Goal: Communication & Community: Answer question/provide support

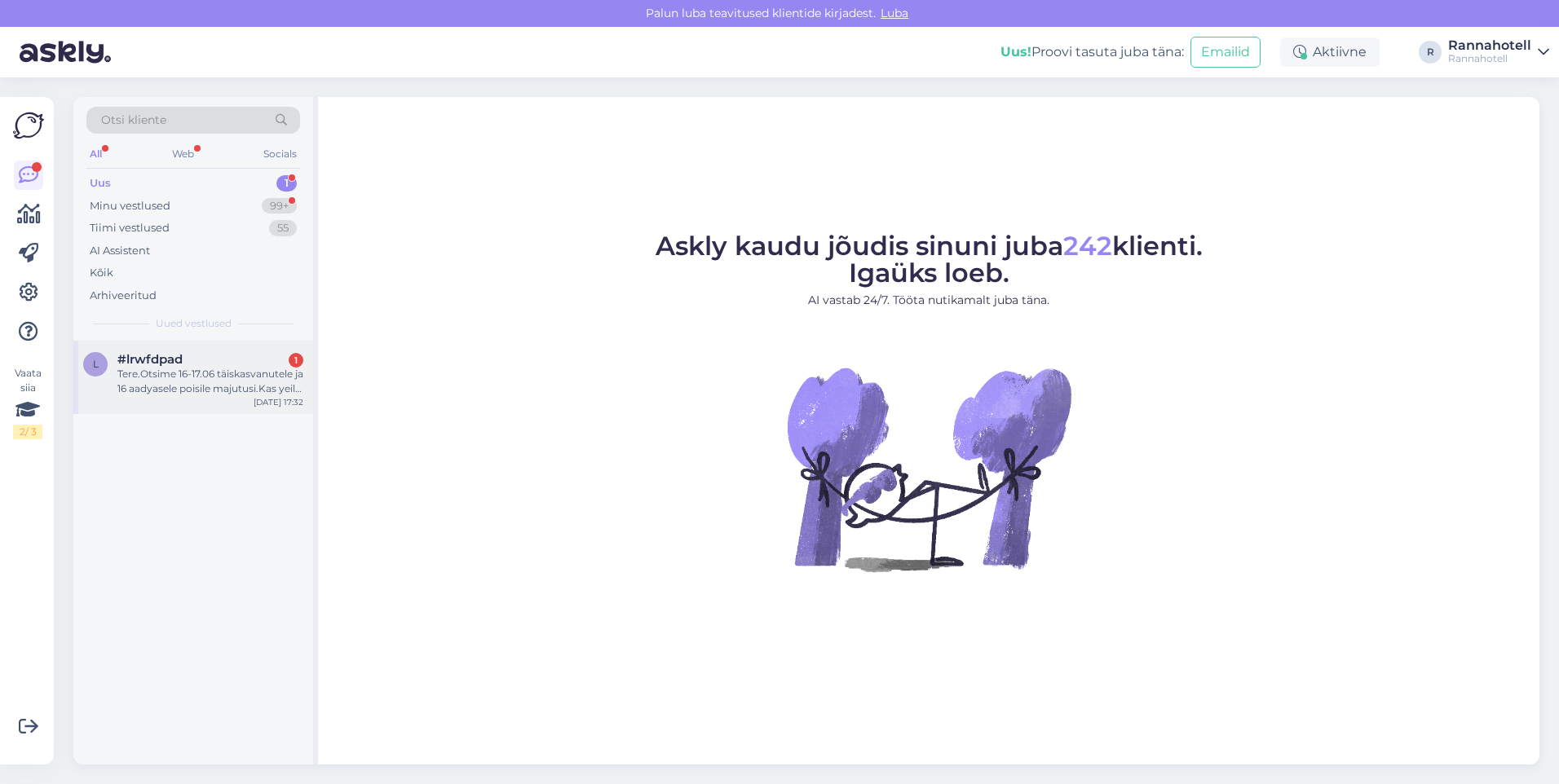
click at [151, 365] on span "#lrwfdpad" at bounding box center [150, 359] width 65 height 14
click at [231, 367] on div "Tere.Otsime 16-17.06 täiskasvanutele ja 16 aadyasele poisile majutusi.Kas yeil …" at bounding box center [210, 381] width 186 height 30
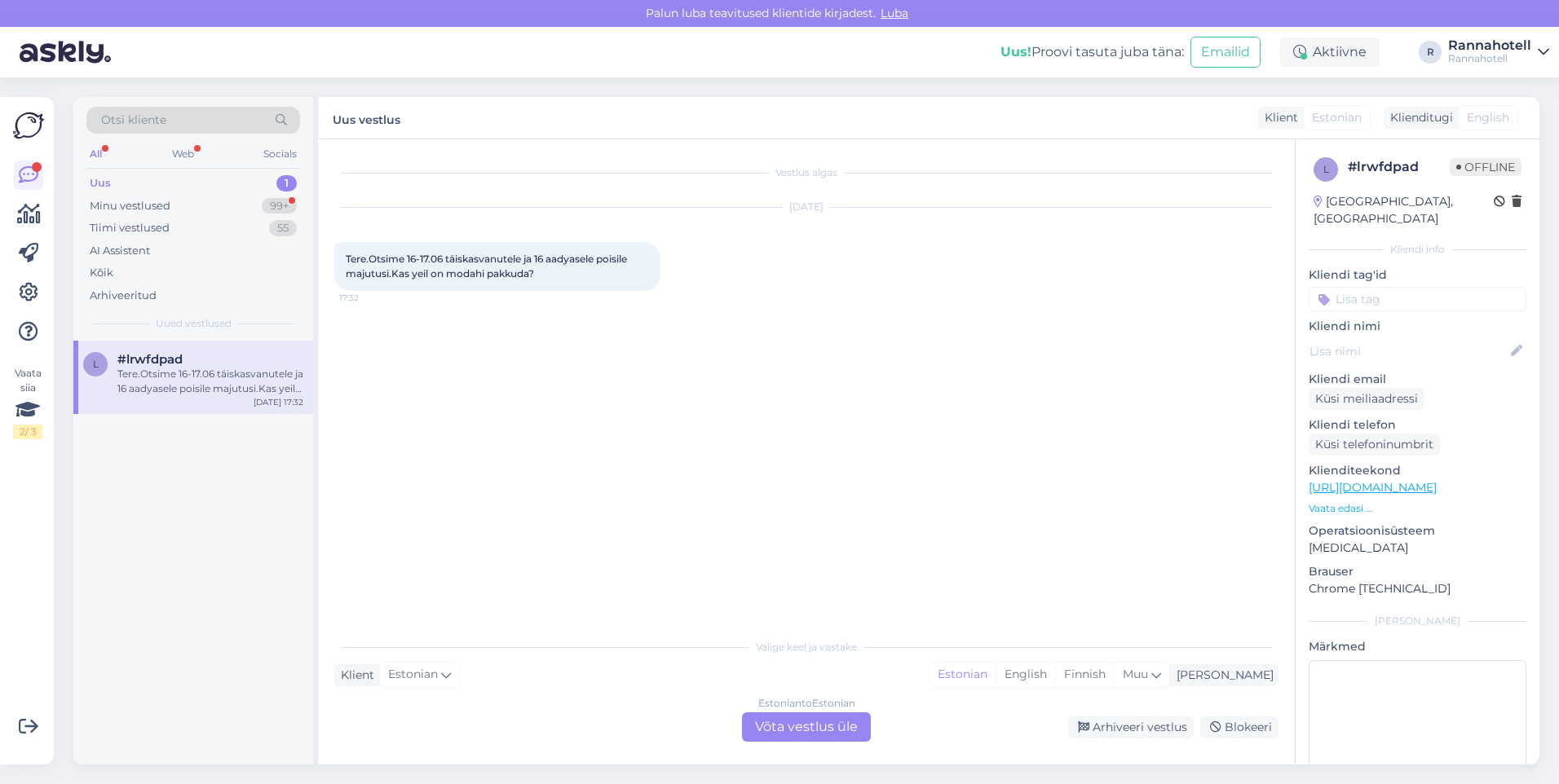
click at [809, 732] on div "Estonian to Estonian Võta vestlus üle" at bounding box center [806, 726] width 129 height 30
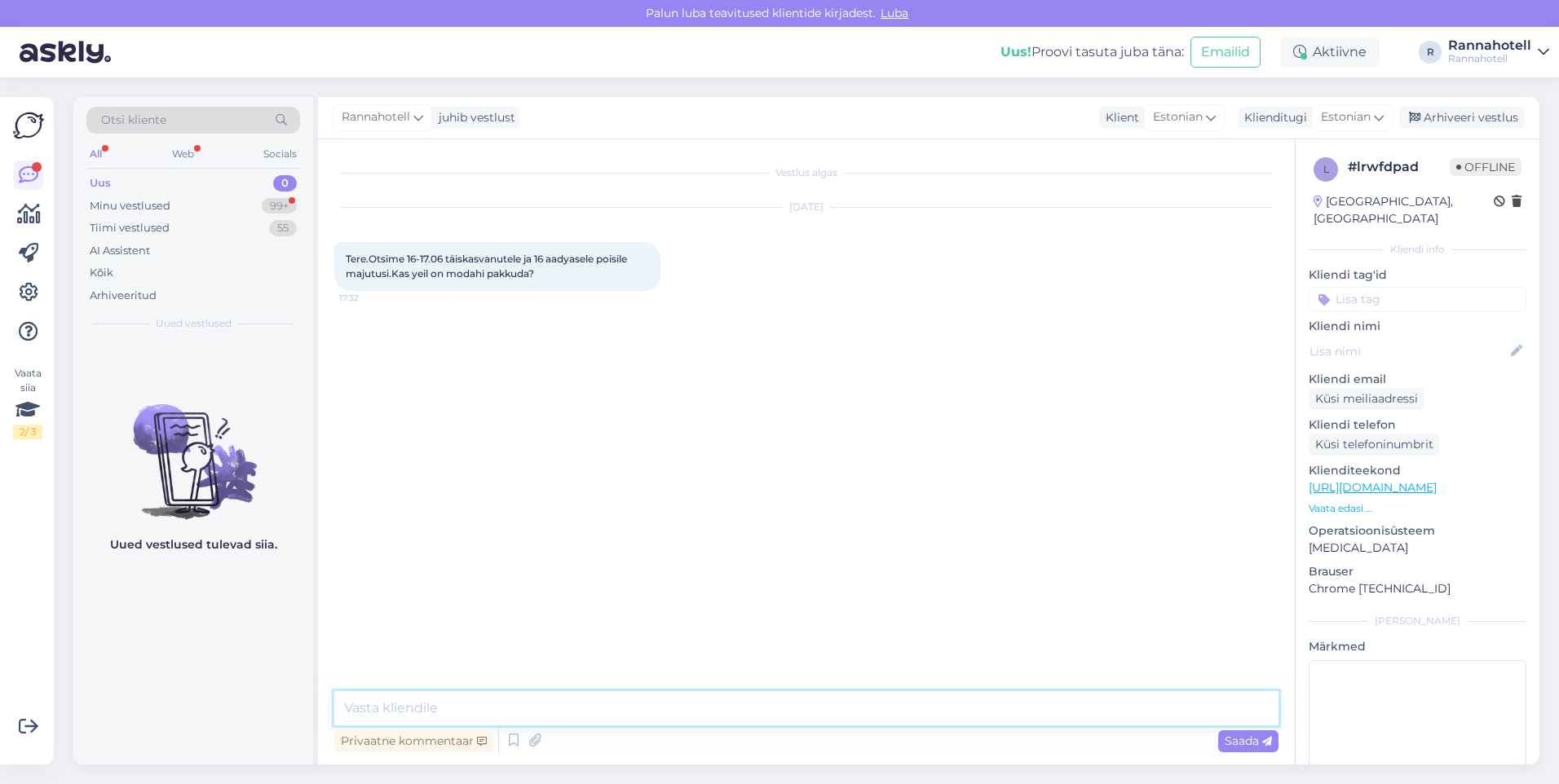
click at [528, 703] on textarea at bounding box center [806, 708] width 944 height 34
click at [631, 708] on textarea "Tere, [PERSON_NAME] hea ja täpsustage kuupäevi.Kas te mõtlesite 16-17.06.26?" at bounding box center [806, 708] width 944 height 34
click at [889, 707] on textarea "Tere, [PERSON_NAME] hea ja täpsustage kuupäevi. Kas te mõtlesite 16-17.06.26?" at bounding box center [806, 708] width 944 height 34
type textarea "Tere, [PERSON_NAME] hea ja täpsustage kuupäevi. Kas te mõtlesite 16-17.06.26?"
click at [1230, 737] on span "Saada" at bounding box center [1248, 741] width 47 height 14
